Goal: Transaction & Acquisition: Download file/media

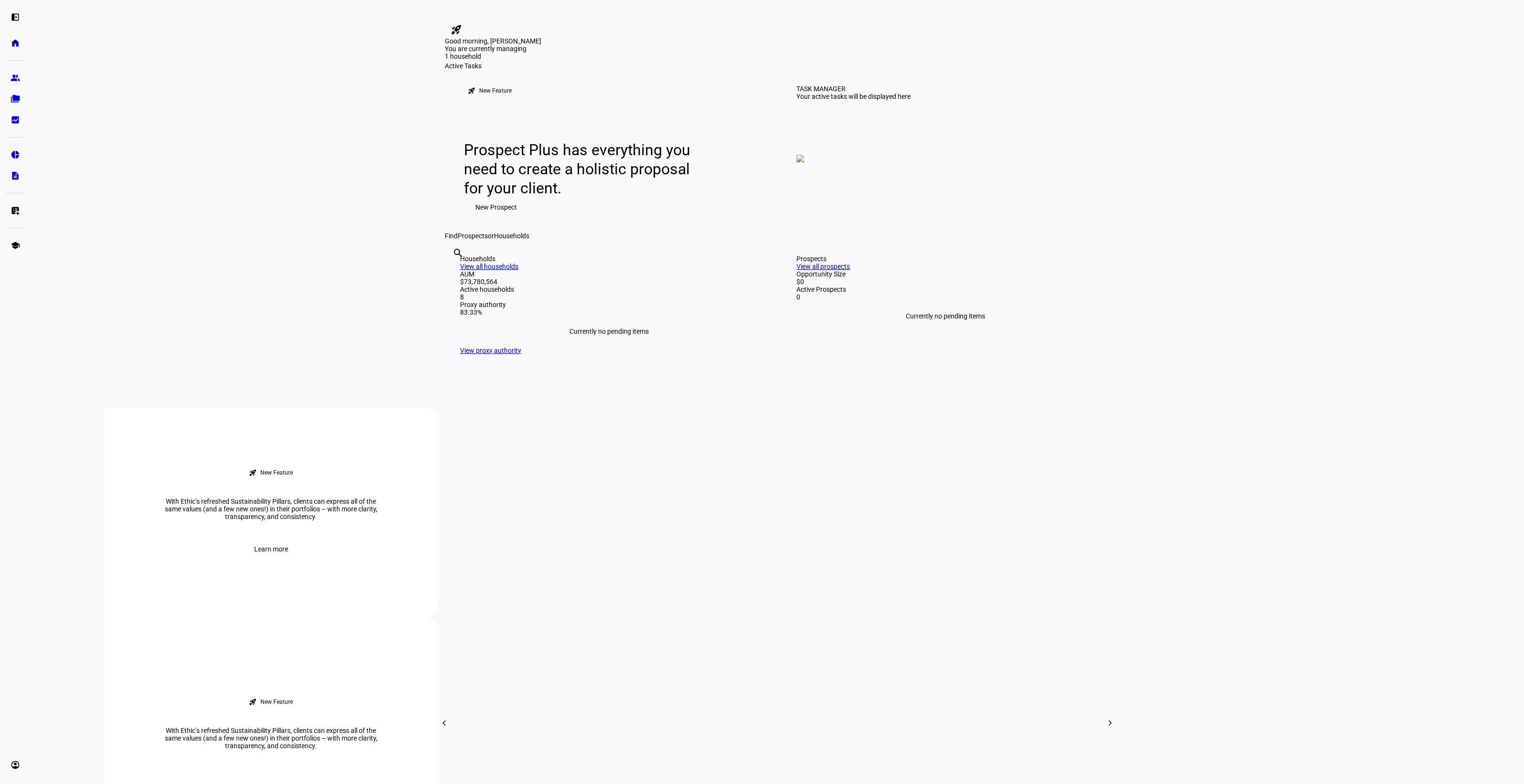
click at [462, 24] on mat-icon "rocket_launch" at bounding box center [456, 29] width 11 height 11
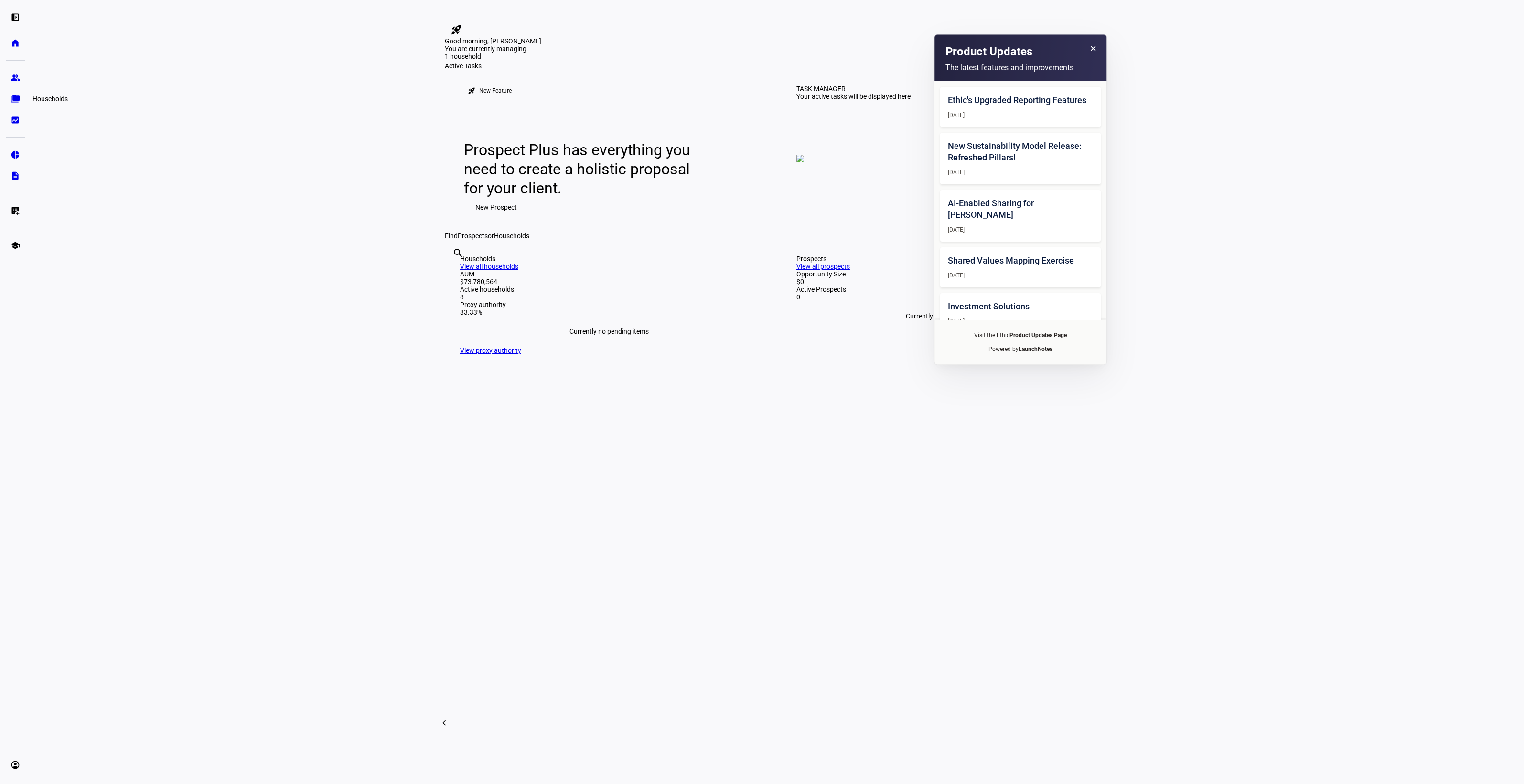
click at [18, 99] on eth-mat-symbol "folder_copy" at bounding box center [15, 99] width 9 height 9
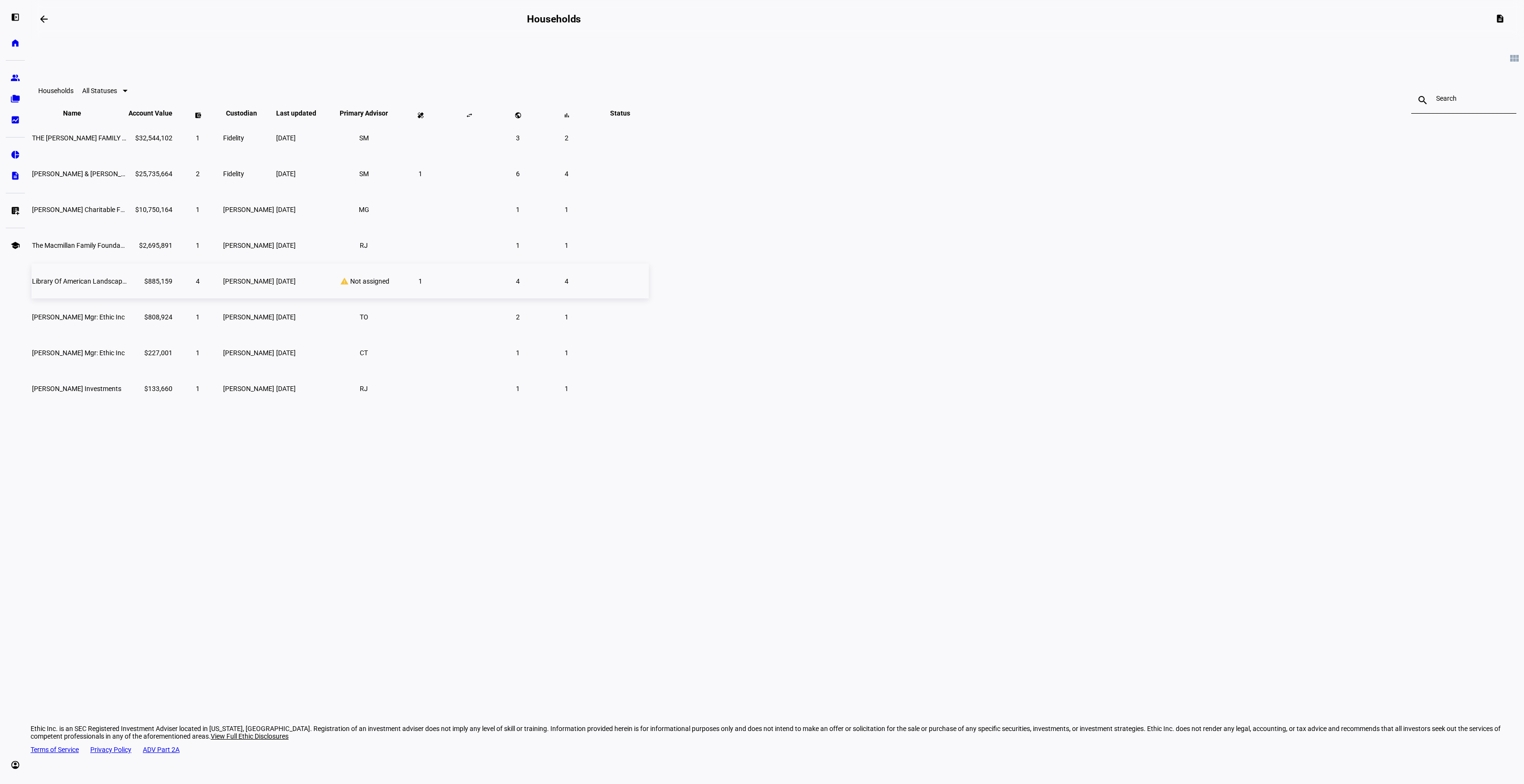
click at [178, 285] on span "Library Of American Landscape [PERSON_NAME]" at bounding box center [105, 281] width 146 height 8
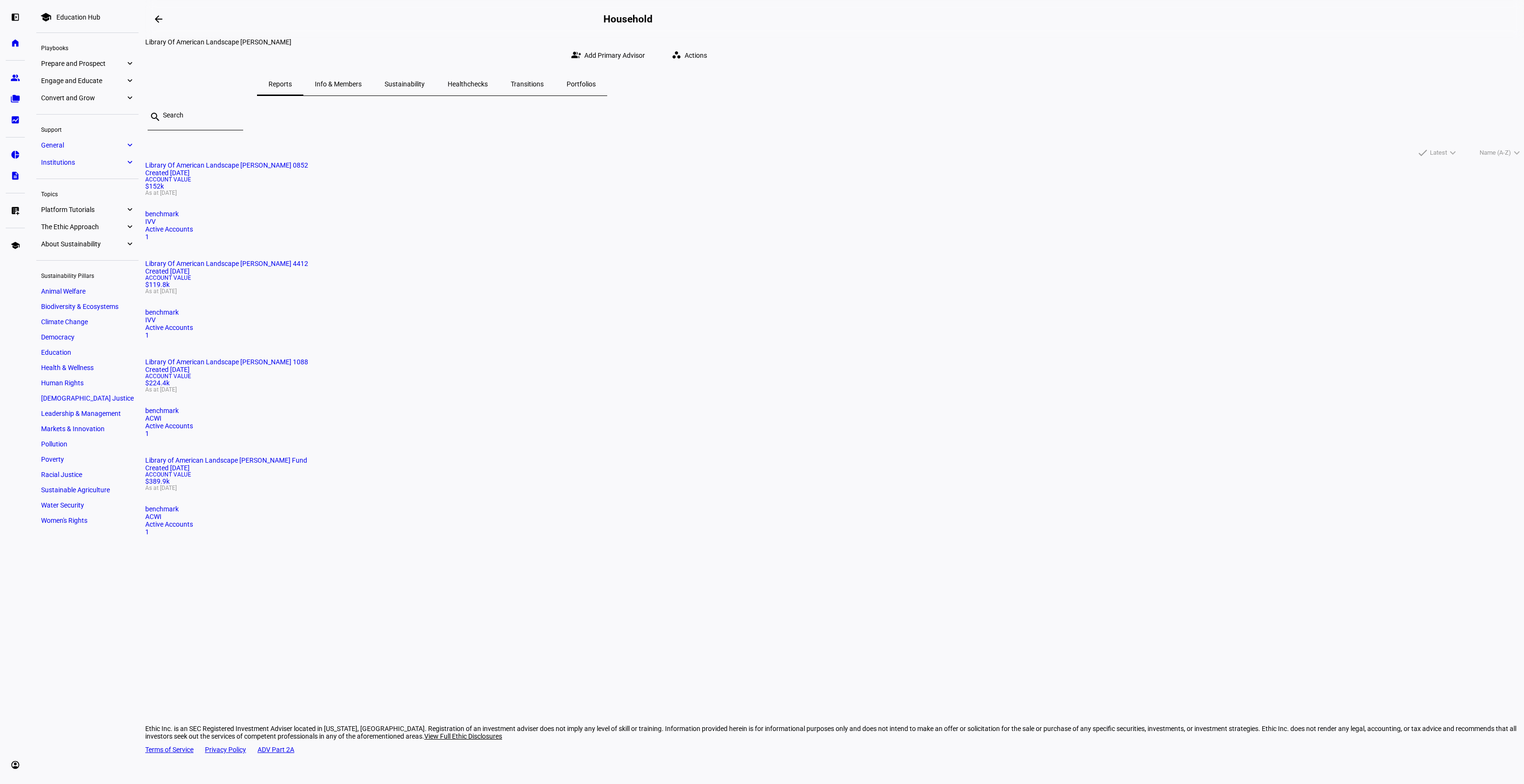
click at [308, 358] on span "Library Of American Landscape [PERSON_NAME] 1088" at bounding box center [226, 362] width 163 height 8
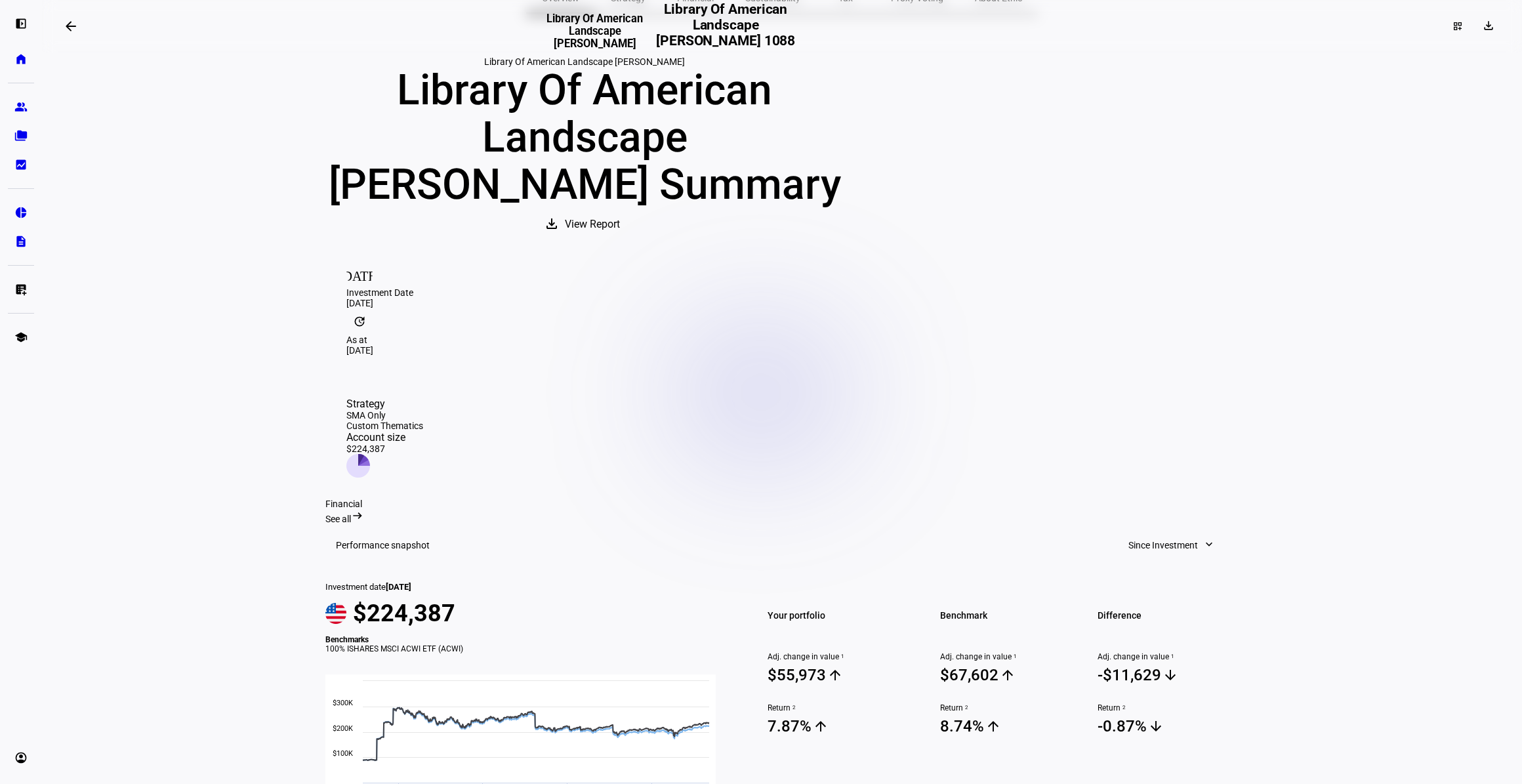
scroll to position [179, 0]
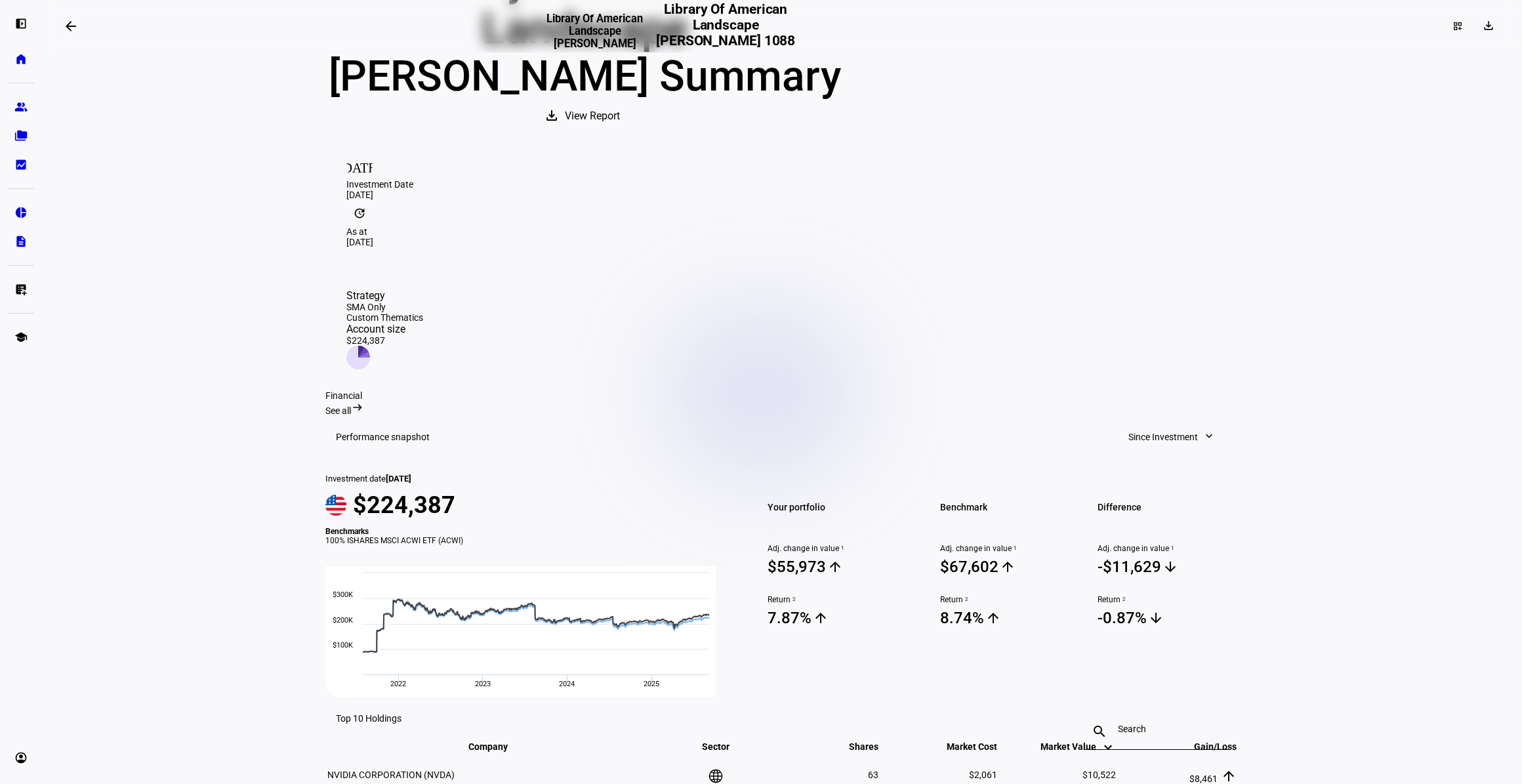
drag, startPoint x: 932, startPoint y: 630, endPoint x: 1004, endPoint y: 632, distance: 72.0
click at [1004, 628] on span "8.74% arrow_upward" at bounding box center [1011, 618] width 141 height 19
drag, startPoint x: 1004, startPoint y: 632, endPoint x: 991, endPoint y: 643, distance: 17.0
click at [991, 628] on eth-change-icon "arrow_upward" at bounding box center [992, 618] width 17 height 19
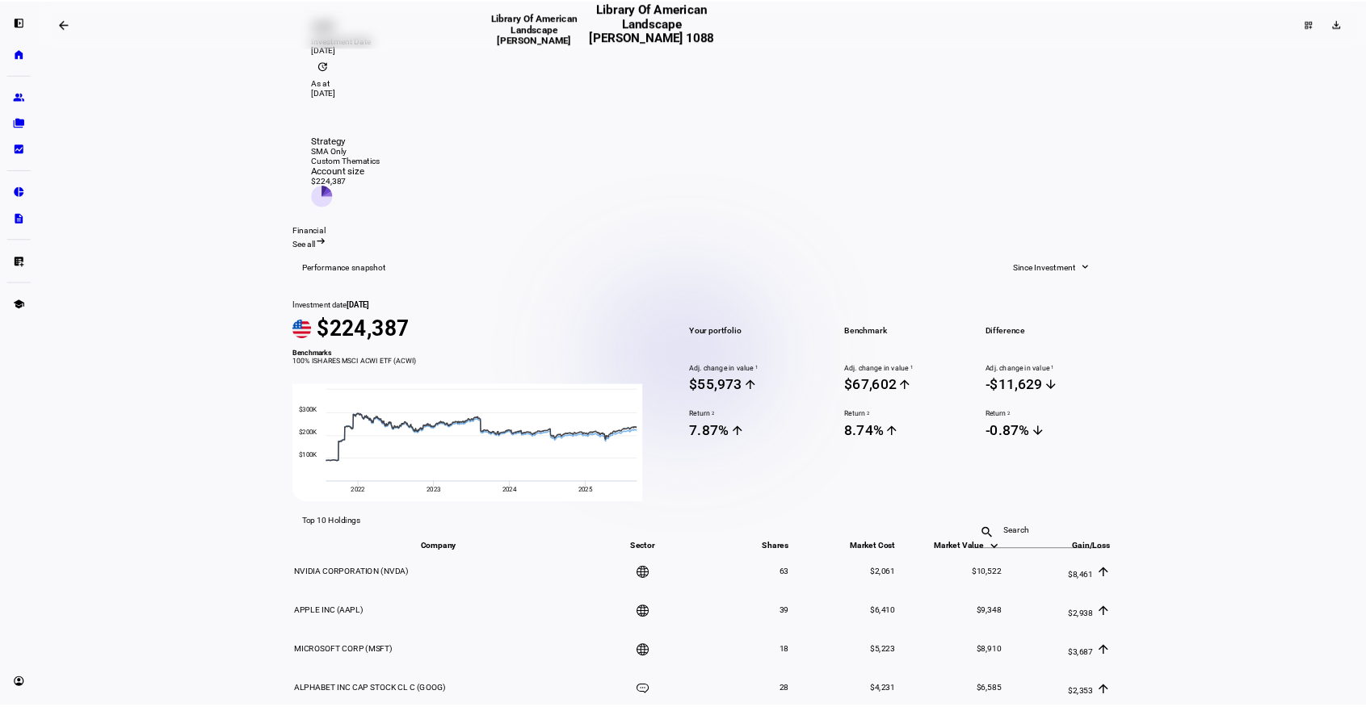
scroll to position [367, 0]
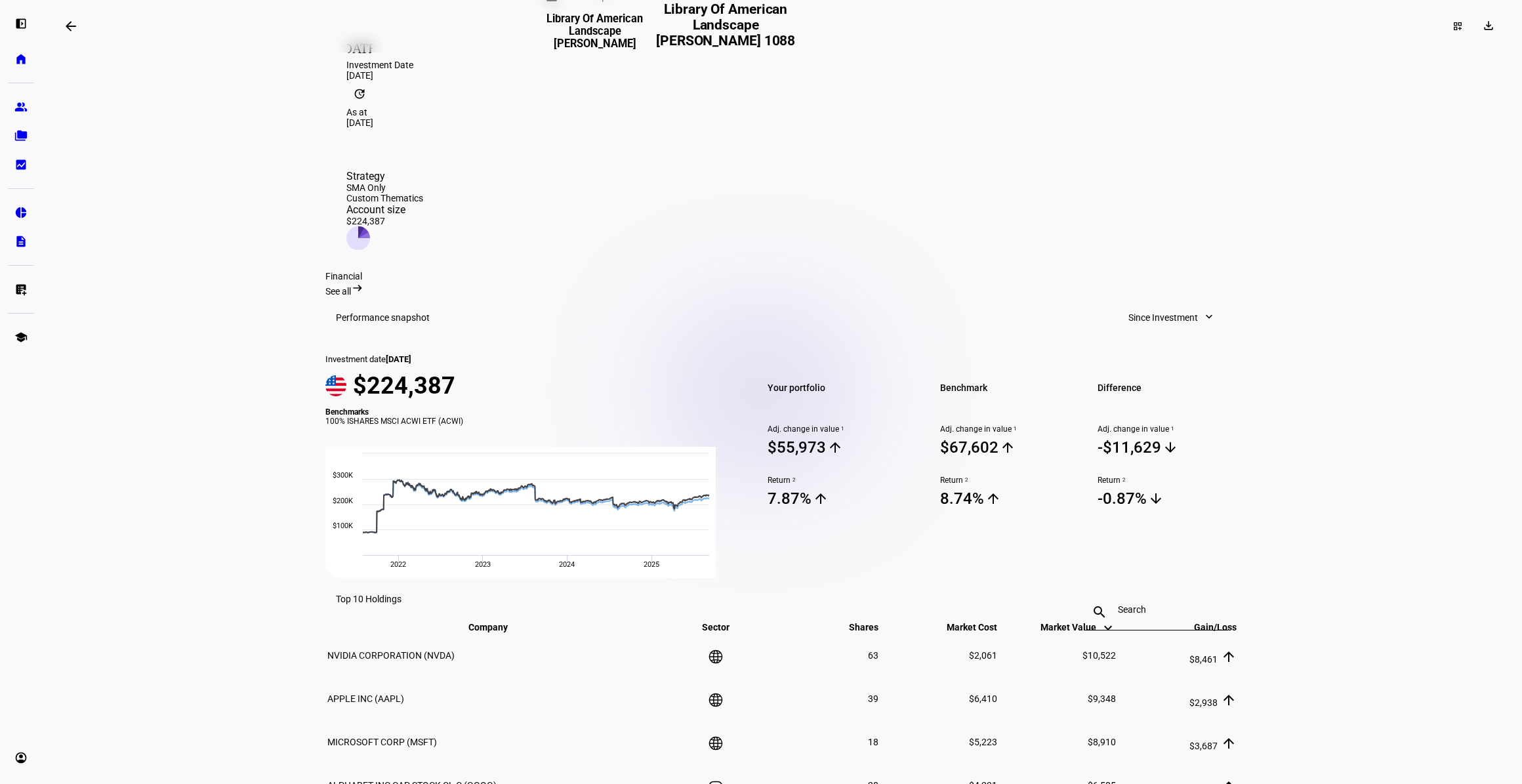
click at [1157, 305] on span "Since Investment" at bounding box center [1164, 318] width 70 height 26
click at [1161, 366] on div "Year to Date" at bounding box center [1167, 370] width 109 height 11
click at [1483, 20] on mat-icon "download" at bounding box center [1489, 25] width 13 height 13
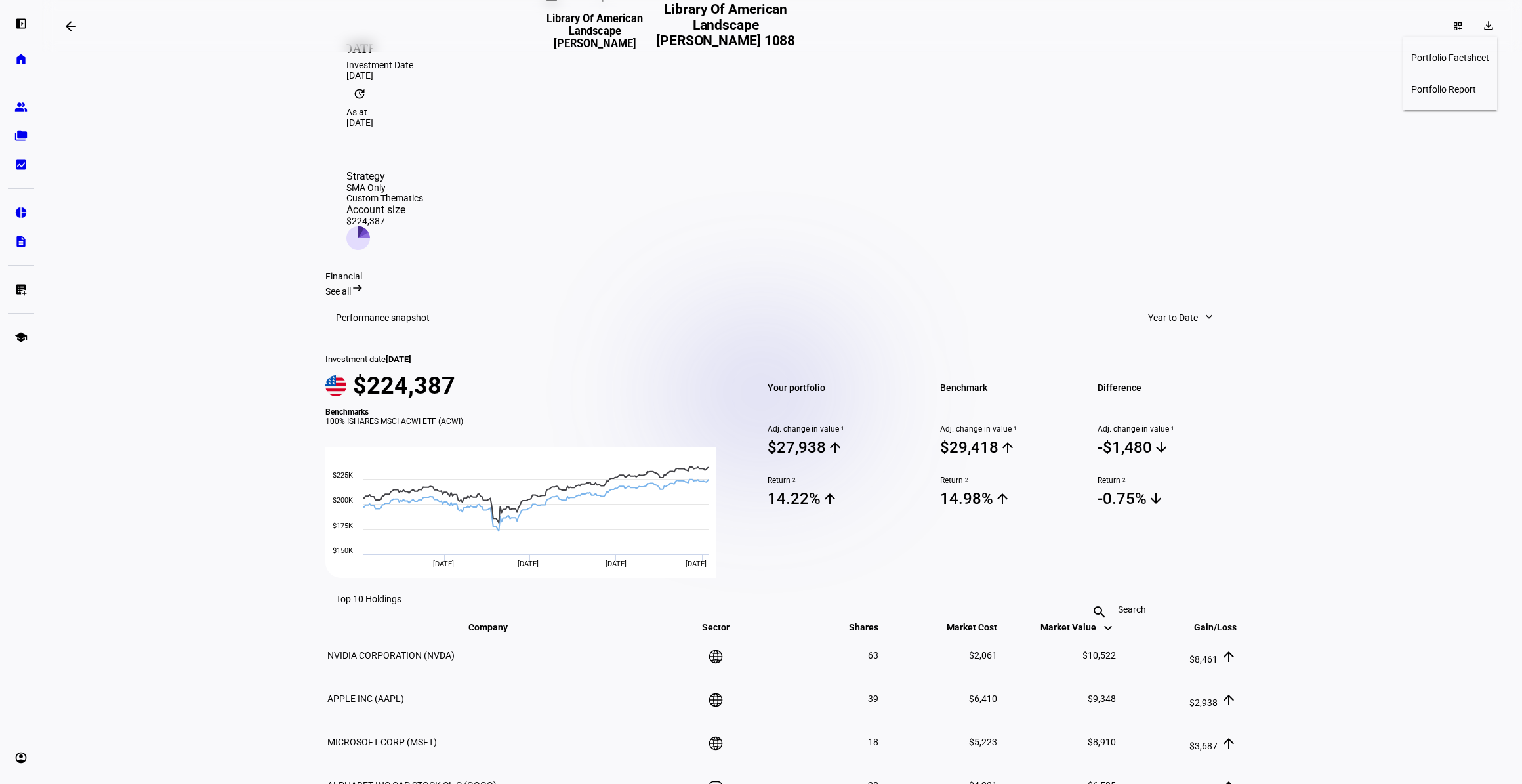
click at [1468, 46] on button "Portfolio Factsheet" at bounding box center [1450, 58] width 93 height 32
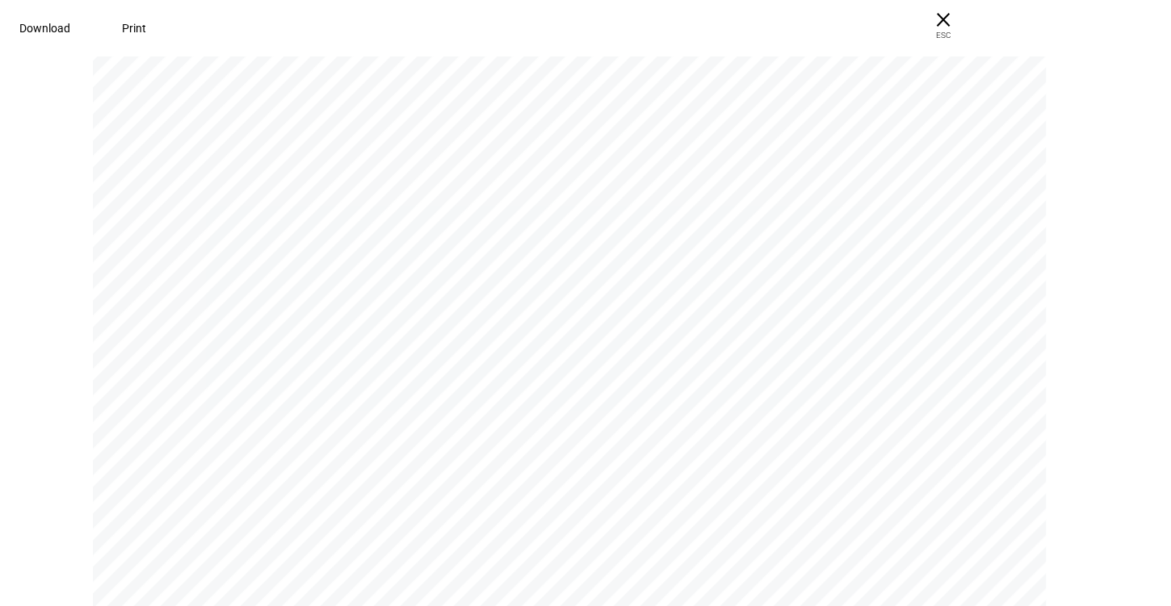
scroll to position [0, 0]
click at [70, 23] on span "Download" at bounding box center [44, 28] width 51 height 13
